Goal: Task Accomplishment & Management: Manage account settings

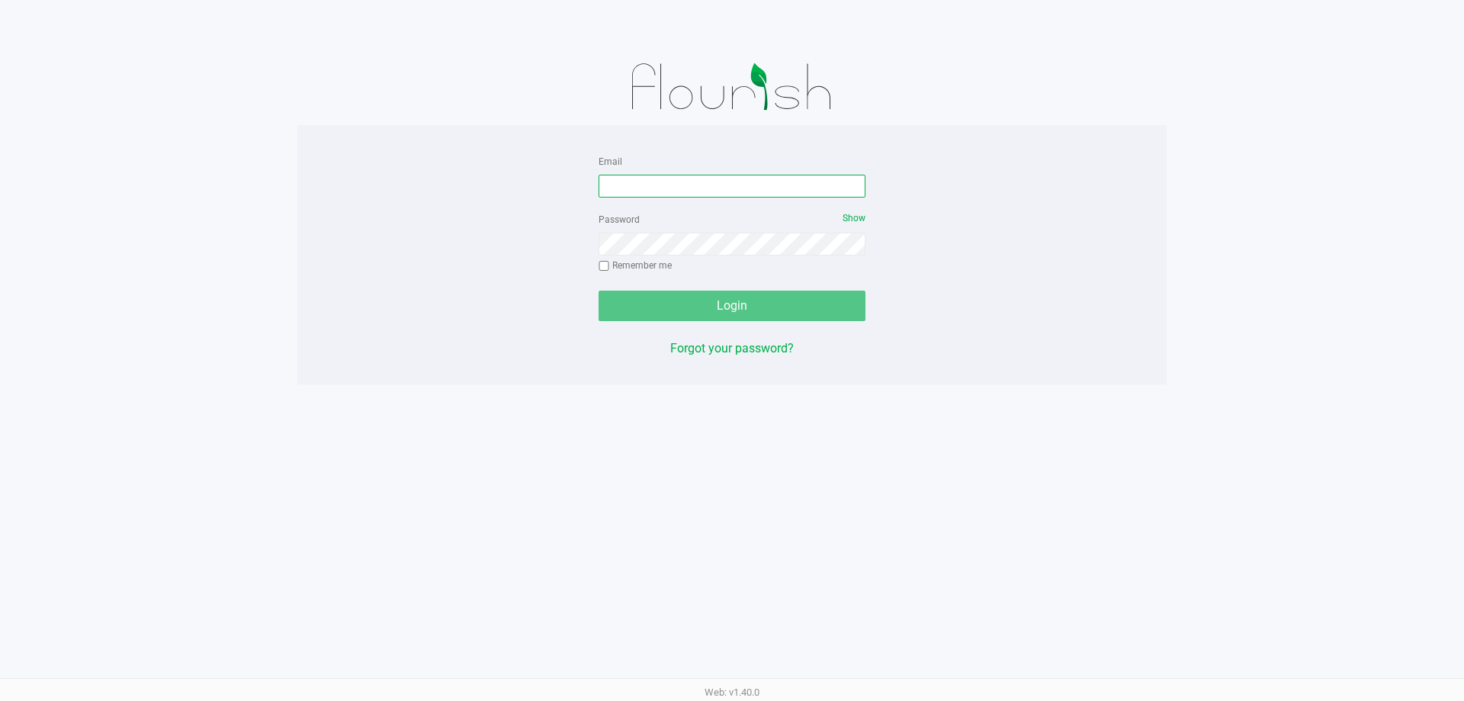
click at [728, 188] on input "Email" at bounding box center [732, 186] width 267 height 23
type input "[EMAIL_ADDRESS][DOMAIN_NAME]"
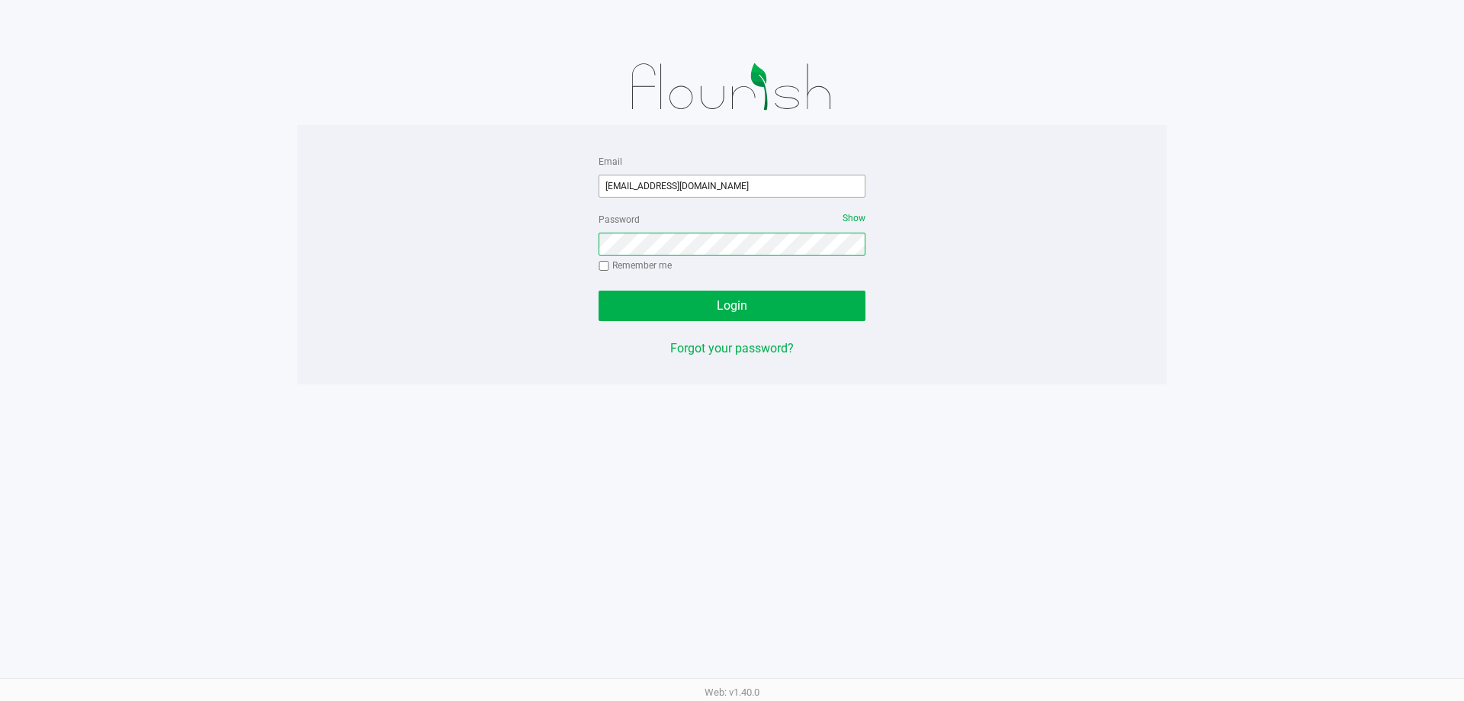
click at [599, 290] on button "Login" at bounding box center [732, 305] width 267 height 30
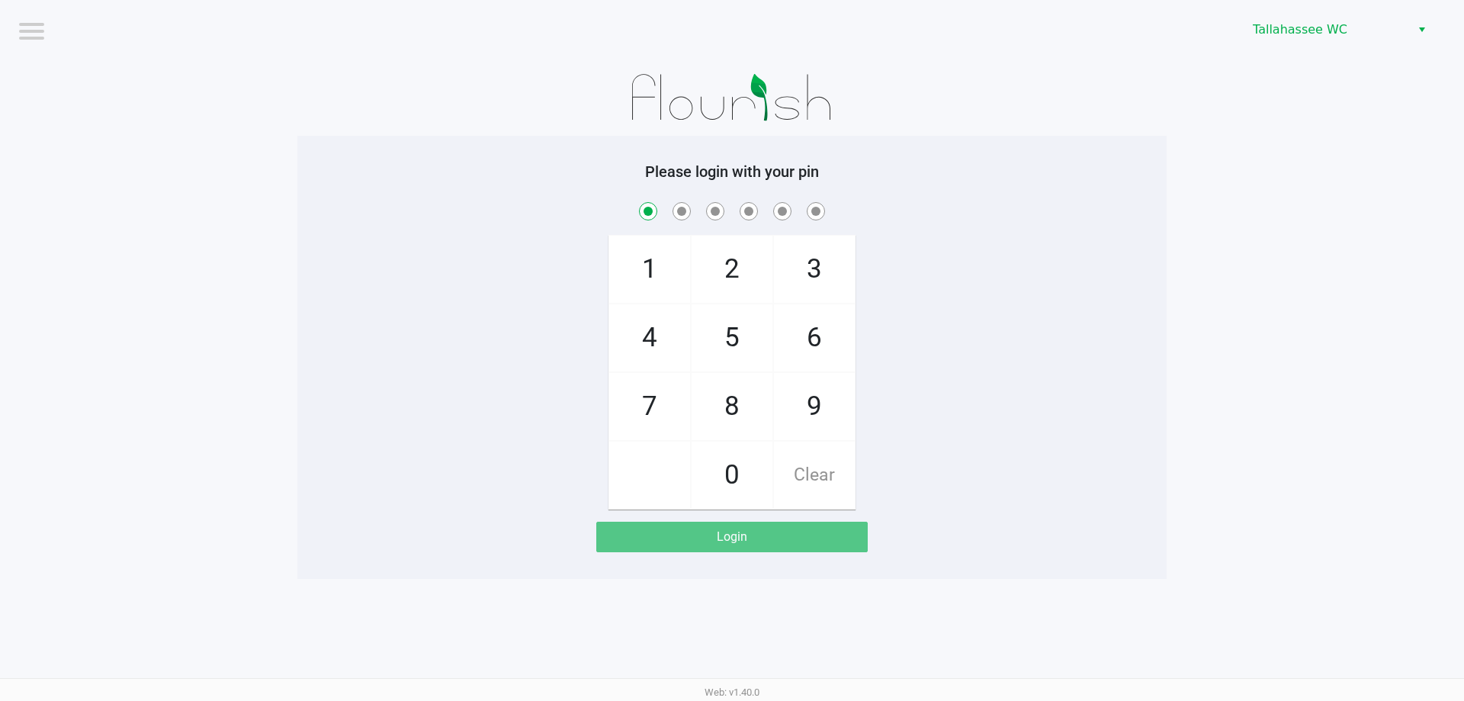
checkbox input "true"
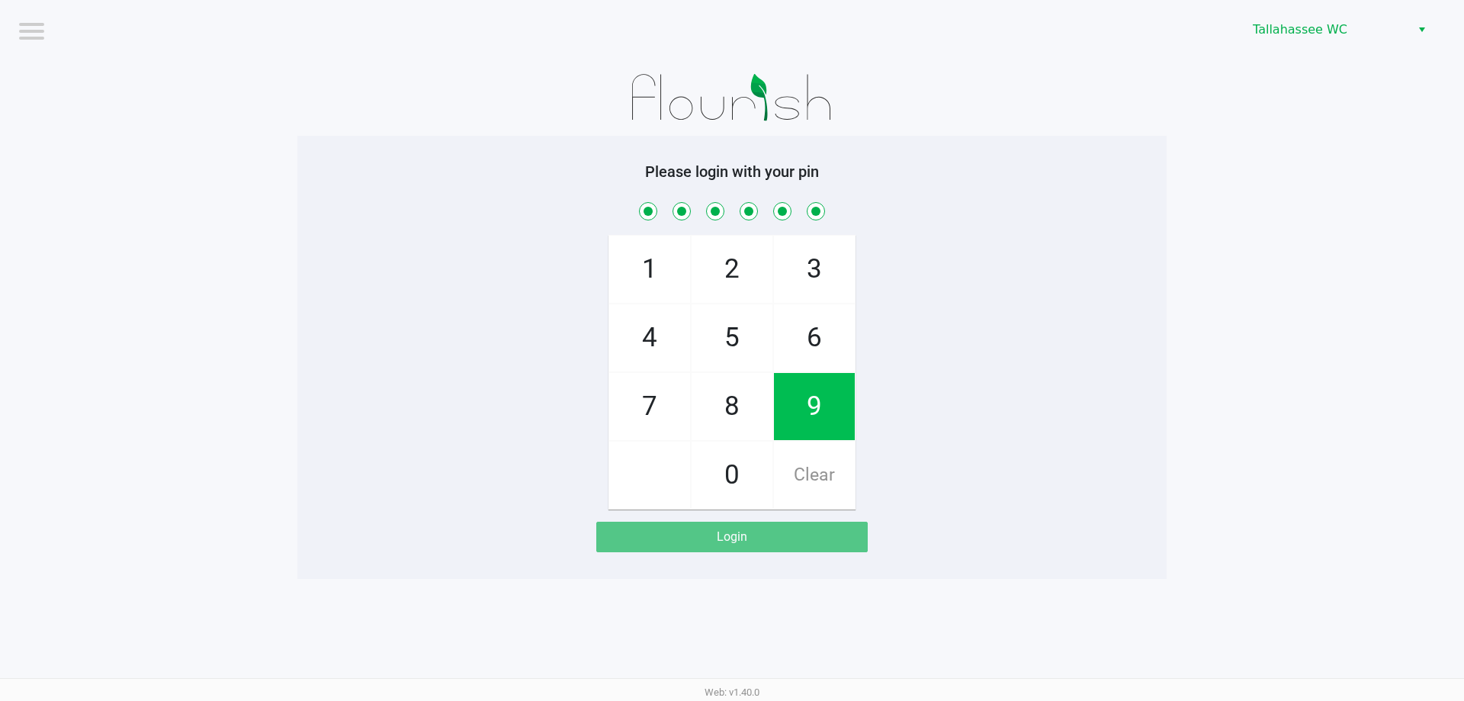
checkbox input "true"
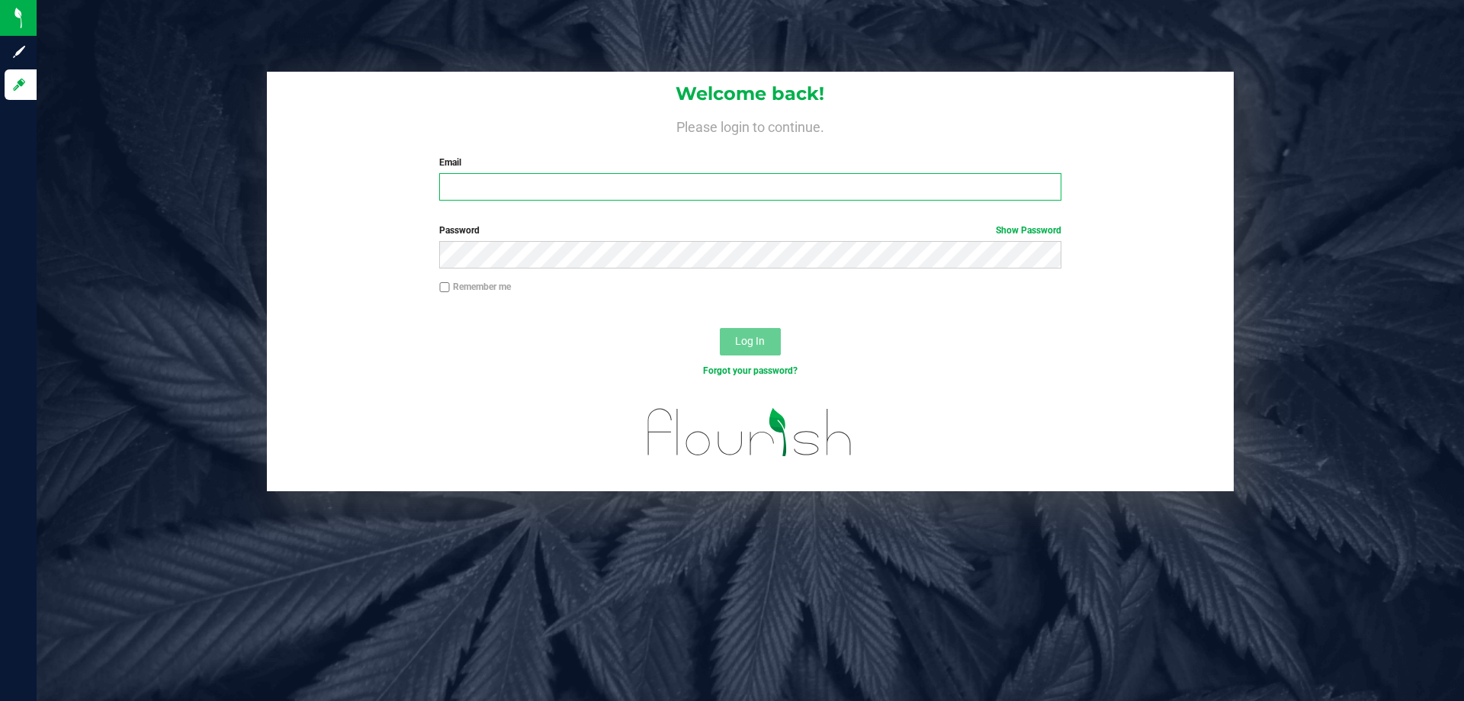
click at [557, 174] on input "Email" at bounding box center [749, 186] width 621 height 27
click at [588, 179] on input "[EMAIL_ADDRESS][DOMAIN_NAME]" at bounding box center [749, 186] width 621 height 27
type input "[EMAIL_ADDRESS][DOMAIN_NAME]"
click at [537, 240] on div "Password Show Password" at bounding box center [750, 245] width 644 height 45
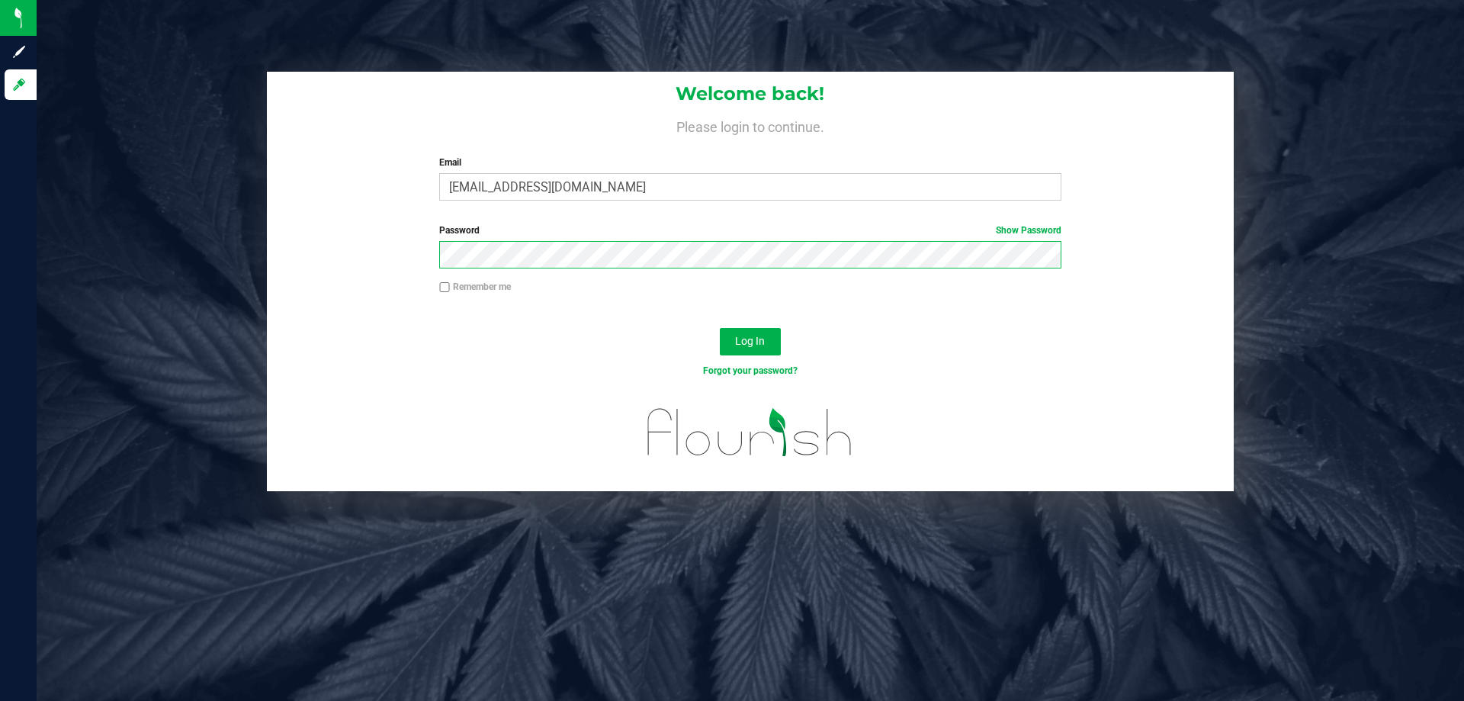
click at [720, 328] on button "Log In" at bounding box center [750, 341] width 61 height 27
